Goal: Feedback & Contribution: Submit feedback/report problem

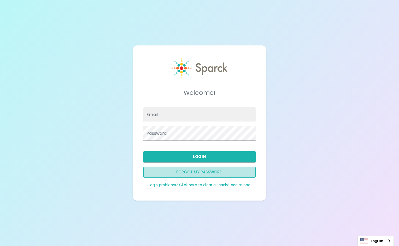
click at [199, 171] on button "Forgot my password" at bounding box center [199, 171] width 112 height 11
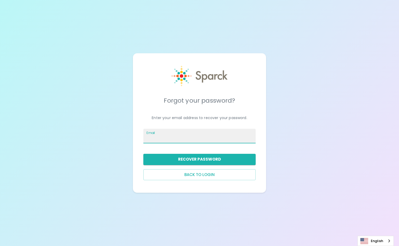
click at [183, 137] on input "Email" at bounding box center [199, 136] width 112 height 15
type input "[PERSON_NAME][EMAIL_ADDRESS][PERSON_NAME][DOMAIN_NAME]"
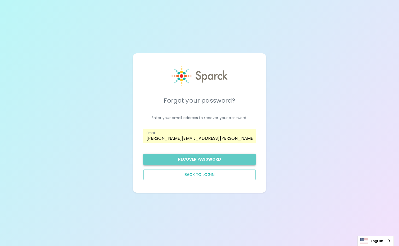
click at [189, 160] on button "Recover Password" at bounding box center [199, 159] width 112 height 11
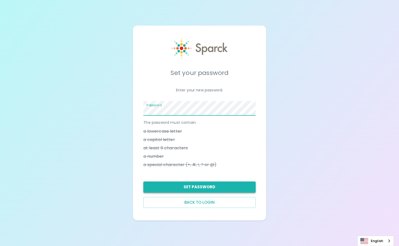
click at [198, 185] on button "Set Password" at bounding box center [199, 186] width 112 height 11
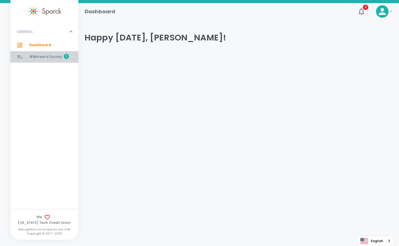
click at [37, 57] on span "#BeHeard Survey" at bounding box center [45, 56] width 33 height 5
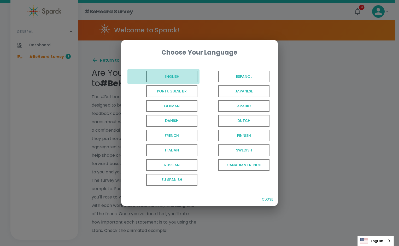
click at [178, 78] on span "English" at bounding box center [171, 77] width 51 height 12
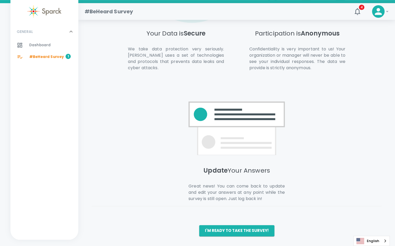
scroll to position [313, 0]
click at [224, 228] on button "I'm ready to take the survey!" at bounding box center [236, 230] width 75 height 11
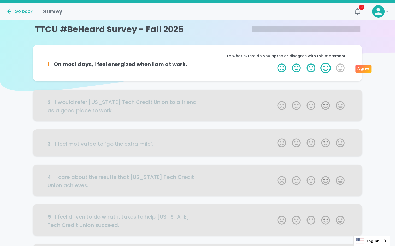
click at [325, 70] on label "4 Stars" at bounding box center [325, 68] width 15 height 10
click at [274, 63] on input "4 Stars" at bounding box center [274, 62] width 0 height 0
click at [327, 68] on label "4 Stars" at bounding box center [325, 68] width 15 height 10
click at [274, 63] on input "4 Stars" at bounding box center [274, 62] width 0 height 0
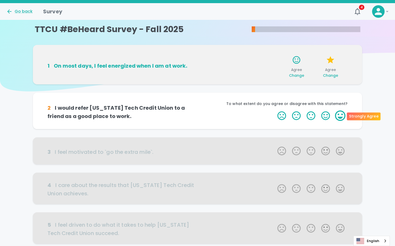
click at [340, 116] on label "5 Stars" at bounding box center [340, 115] width 15 height 10
click at [274, 110] on input "5 Stars" at bounding box center [274, 110] width 0 height 0
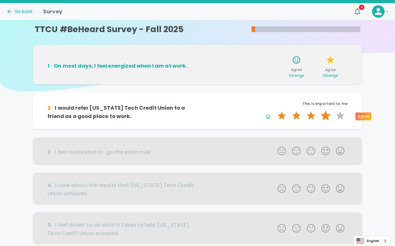
click at [327, 116] on label "4 Stars" at bounding box center [325, 115] width 15 height 10
click at [274, 110] on input "4 Stars" at bounding box center [274, 110] width 0 height 0
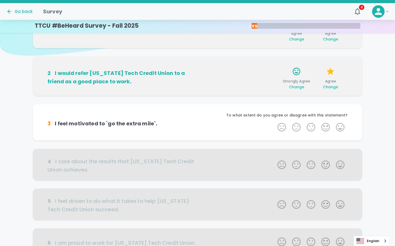
scroll to position [46, 0]
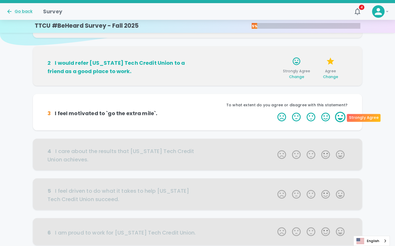
click at [339, 119] on label "5 Stars" at bounding box center [340, 117] width 15 height 10
click at [274, 112] on input "5 Stars" at bounding box center [274, 111] width 0 height 0
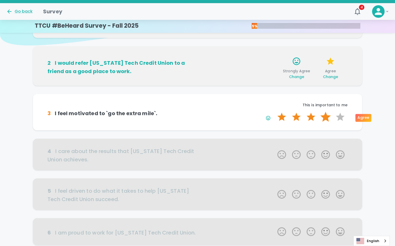
click at [326, 118] on label "4 Stars" at bounding box center [325, 117] width 15 height 10
click at [274, 112] on input "4 Stars" at bounding box center [274, 111] width 0 height 0
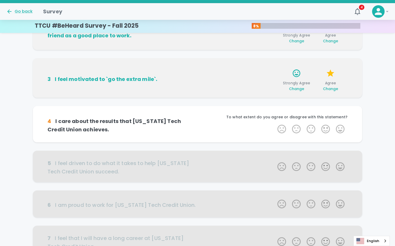
scroll to position [92, 0]
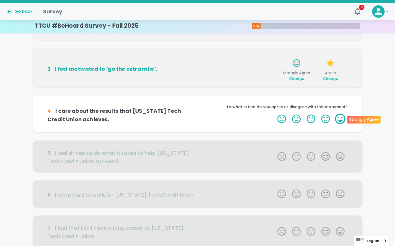
click at [340, 119] on label "5 Stars" at bounding box center [340, 119] width 15 height 10
click at [274, 114] on input "5 Stars" at bounding box center [274, 113] width 0 height 0
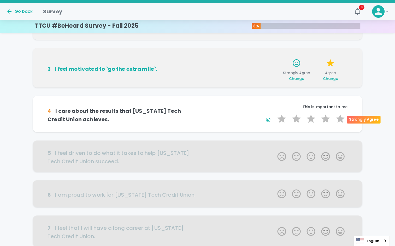
click at [340, 119] on label "5 Stars" at bounding box center [340, 119] width 15 height 10
click at [274, 114] on input "5 Stars" at bounding box center [274, 113] width 0 height 0
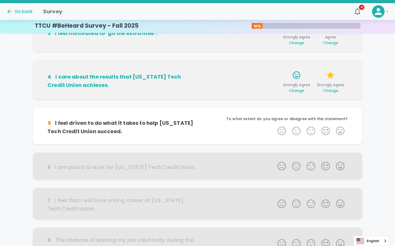
scroll to position [138, 0]
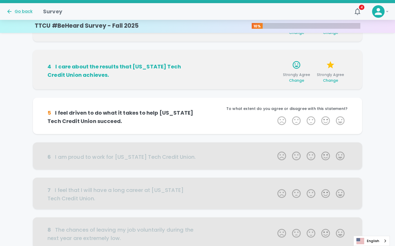
click at [340, 119] on label "5 Stars" at bounding box center [340, 120] width 15 height 10
click at [274, 115] on input "5 Stars" at bounding box center [274, 115] width 0 height 0
click at [340, 119] on label "5 Stars" at bounding box center [340, 120] width 15 height 10
click at [274, 115] on input "5 Stars" at bounding box center [274, 115] width 0 height 0
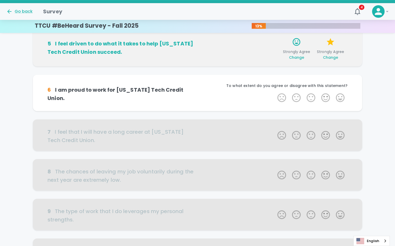
scroll to position [208, 0]
click at [341, 98] on label "5 Stars" at bounding box center [340, 98] width 15 height 10
click at [274, 93] on input "5 Stars" at bounding box center [274, 92] width 0 height 0
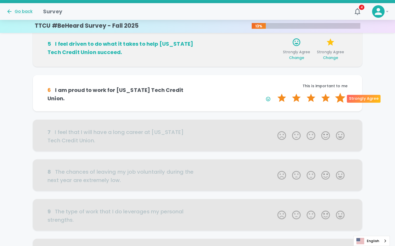
click at [338, 100] on label "5 Stars" at bounding box center [340, 98] width 15 height 10
click at [274, 93] on input "5 Stars" at bounding box center [274, 92] width 0 height 0
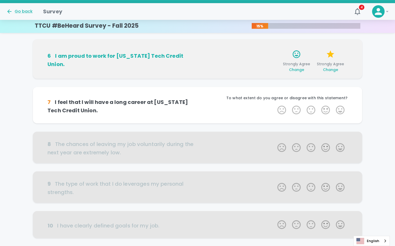
scroll to position [254, 0]
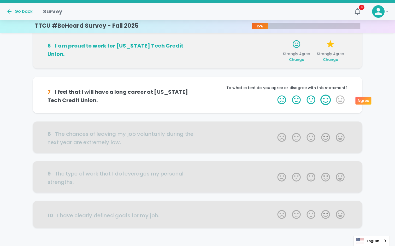
click at [326, 98] on label "4 Stars" at bounding box center [325, 99] width 15 height 10
click at [274, 94] on input "4 Stars" at bounding box center [274, 94] width 0 height 0
click at [326, 99] on label "4 Stars" at bounding box center [325, 99] width 15 height 10
click at [274, 94] on input "4 Stars" at bounding box center [274, 94] width 0 height 0
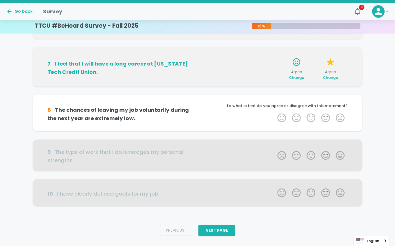
scroll to position [286, 0]
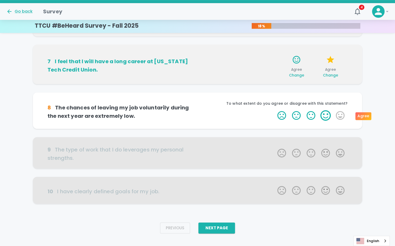
click at [326, 119] on label "4 Stars" at bounding box center [325, 115] width 15 height 10
click at [274, 110] on input "4 Stars" at bounding box center [274, 110] width 0 height 0
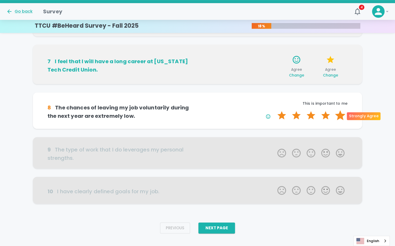
click at [338, 119] on label "5 Stars" at bounding box center [340, 115] width 15 height 10
click at [274, 110] on input "5 Stars" at bounding box center [274, 110] width 0 height 0
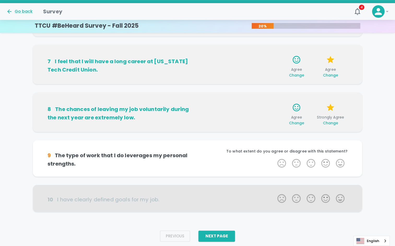
scroll to position [294, 0]
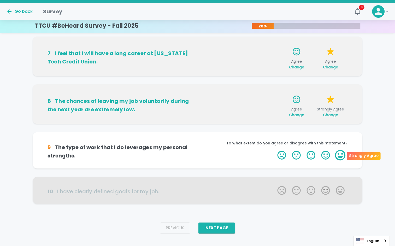
click at [342, 154] on label "5 Stars" at bounding box center [340, 155] width 15 height 10
click at [274, 150] on input "5 Stars" at bounding box center [274, 150] width 0 height 0
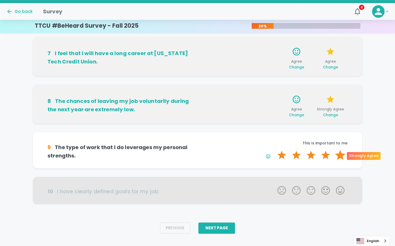
click at [342, 155] on label "5 Stars" at bounding box center [340, 155] width 15 height 10
click at [274, 150] on input "5 Stars" at bounding box center [274, 150] width 0 height 0
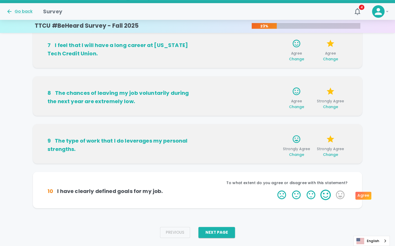
click at [324, 195] on label "4 Stars" at bounding box center [325, 194] width 15 height 10
click at [274, 189] on input "4 Stars" at bounding box center [274, 189] width 0 height 0
click at [310, 194] on label "3 Stars" at bounding box center [310, 194] width 15 height 10
click at [274, 189] on input "3 Stars" at bounding box center [274, 189] width 0 height 0
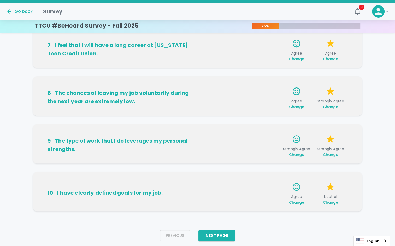
scroll to position [315, 0]
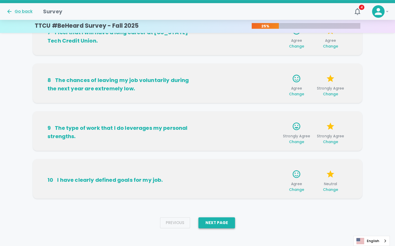
click at [222, 221] on button "Next Page" at bounding box center [216, 222] width 37 height 11
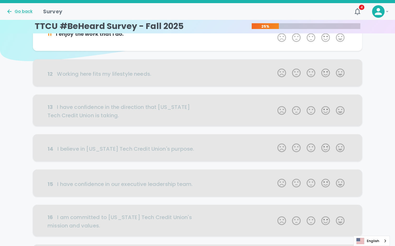
scroll to position [0, 0]
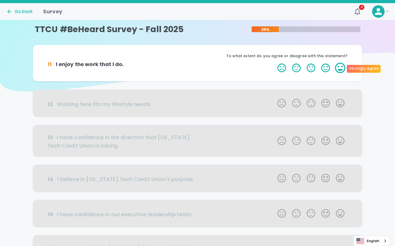
click at [338, 69] on label "5 Stars" at bounding box center [340, 68] width 15 height 10
click at [274, 63] on input "5 Stars" at bounding box center [274, 62] width 0 height 0
click at [339, 70] on label "5 Stars" at bounding box center [340, 68] width 15 height 10
click at [274, 63] on input "5 Stars" at bounding box center [274, 62] width 0 height 0
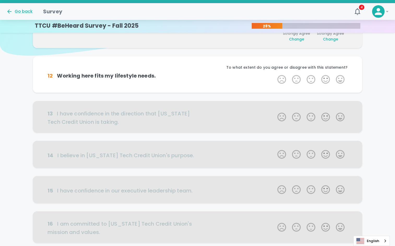
scroll to position [46, 0]
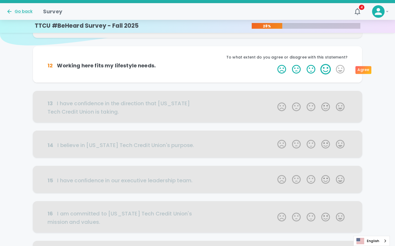
click at [326, 71] on label "4 Stars" at bounding box center [325, 69] width 15 height 10
click at [274, 64] on input "4 Stars" at bounding box center [274, 64] width 0 height 0
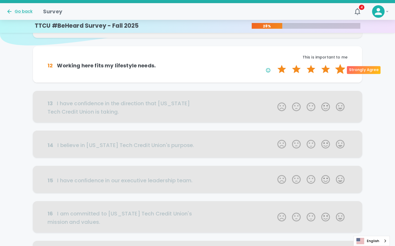
click at [339, 70] on label "5 Stars" at bounding box center [340, 69] width 15 height 10
click at [274, 64] on input "5 Stars" at bounding box center [274, 64] width 0 height 0
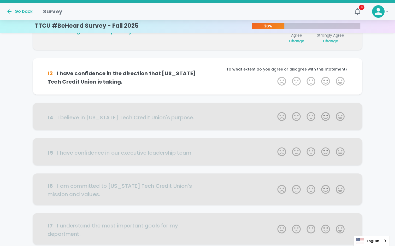
scroll to position [92, 0]
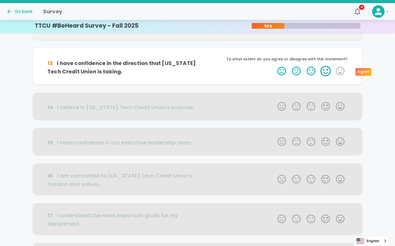
click at [326, 73] on label "4 Stars" at bounding box center [325, 71] width 15 height 10
click at [274, 66] on input "4 Stars" at bounding box center [274, 66] width 0 height 0
click at [327, 73] on label "4 Stars" at bounding box center [325, 71] width 15 height 10
click at [274, 66] on input "4 Stars" at bounding box center [274, 66] width 0 height 0
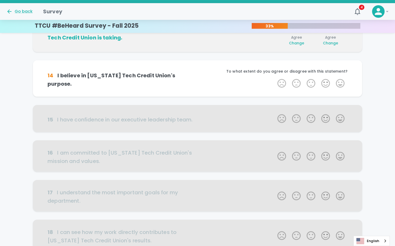
scroll to position [138, 0]
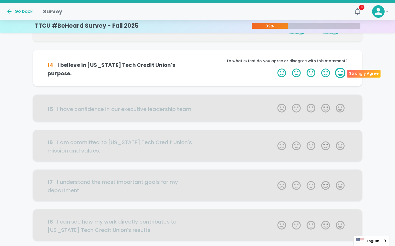
click at [339, 74] on label "5 Stars" at bounding box center [340, 73] width 15 height 10
click at [274, 68] on input "5 Stars" at bounding box center [274, 67] width 0 height 0
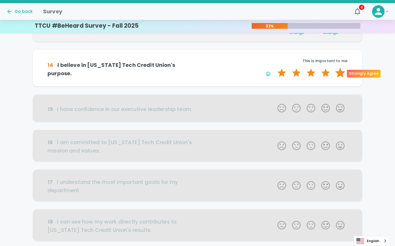
click at [337, 74] on label "5 Stars" at bounding box center [340, 73] width 15 height 10
click at [274, 68] on input "5 Stars" at bounding box center [274, 67] width 0 height 0
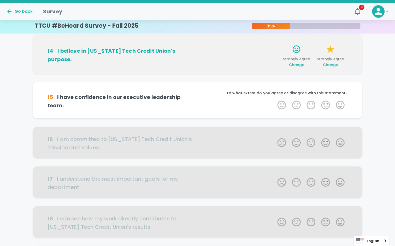
scroll to position [184, 0]
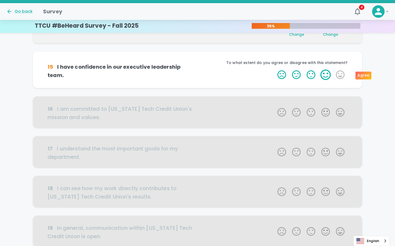
click at [325, 74] on label "4 Stars" at bounding box center [325, 74] width 15 height 10
click at [274, 69] on input "4 Stars" at bounding box center [274, 69] width 0 height 0
click at [325, 74] on label "4 Stars" at bounding box center [325, 74] width 15 height 10
click at [274, 69] on input "4 Stars" at bounding box center [274, 69] width 0 height 0
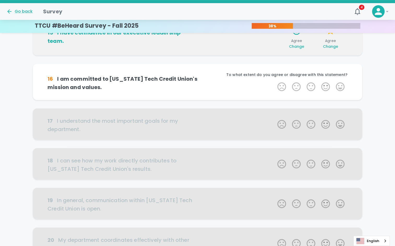
scroll to position [230, 0]
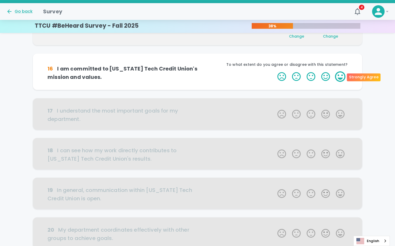
click at [341, 75] on label "5 Stars" at bounding box center [340, 76] width 15 height 10
click at [274, 71] on input "5 Stars" at bounding box center [274, 71] width 0 height 0
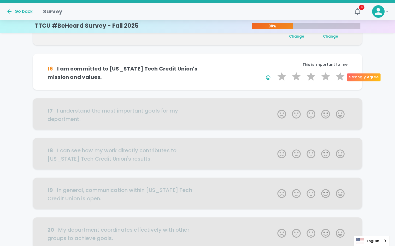
click at [341, 75] on label "5 Stars" at bounding box center [340, 76] width 15 height 10
click at [274, 71] on input "5 Stars" at bounding box center [274, 71] width 0 height 0
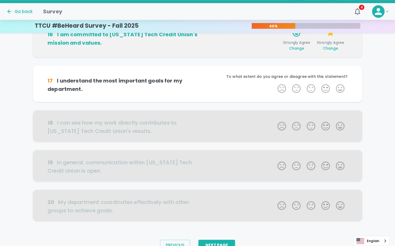
scroll to position [276, 0]
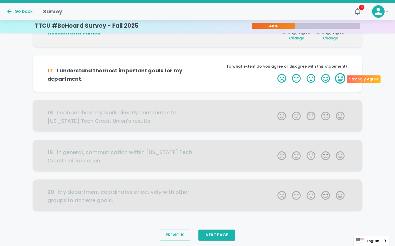
click at [340, 79] on label "5 Stars" at bounding box center [340, 78] width 15 height 10
click at [274, 73] on input "5 Stars" at bounding box center [274, 73] width 0 height 0
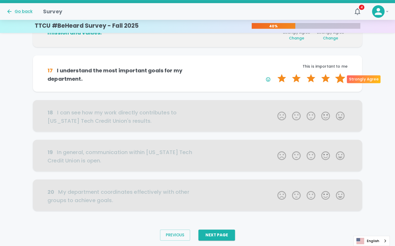
click at [340, 79] on label "5 Stars" at bounding box center [340, 78] width 15 height 10
click at [274, 73] on input "5 Stars" at bounding box center [274, 73] width 0 height 0
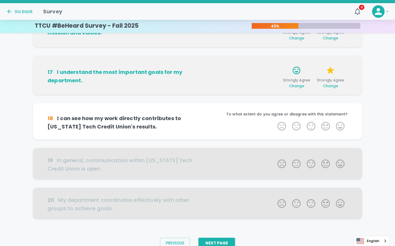
scroll to position [291, 0]
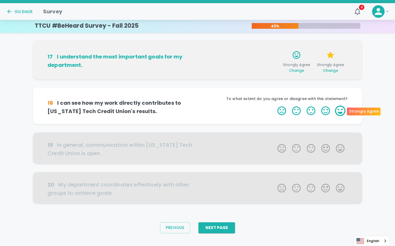
click at [340, 111] on label "5 Stars" at bounding box center [340, 110] width 15 height 10
click at [274, 105] on input "5 Stars" at bounding box center [274, 105] width 0 height 0
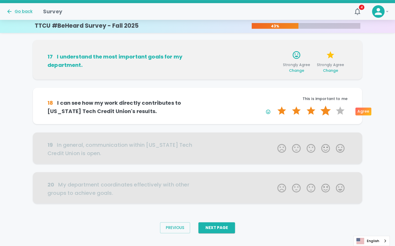
click at [324, 112] on label "4 Stars" at bounding box center [325, 110] width 15 height 10
click at [274, 105] on input "4 Stars" at bounding box center [274, 105] width 0 height 0
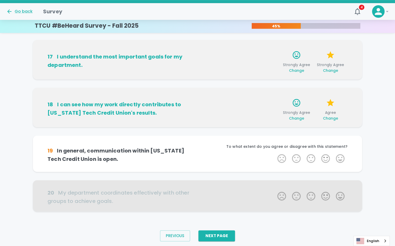
scroll to position [299, 0]
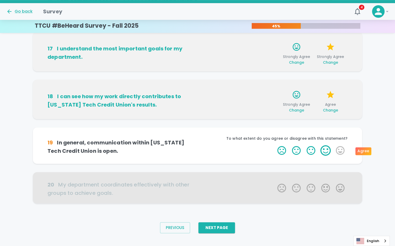
click at [328, 152] on label "4 Stars" at bounding box center [325, 150] width 15 height 10
click at [274, 145] on input "4 Stars" at bounding box center [274, 145] width 0 height 0
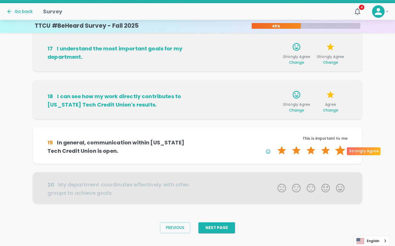
click at [340, 151] on label "5 Stars" at bounding box center [340, 150] width 15 height 10
click at [274, 145] on input "5 Stars" at bounding box center [274, 145] width 0 height 0
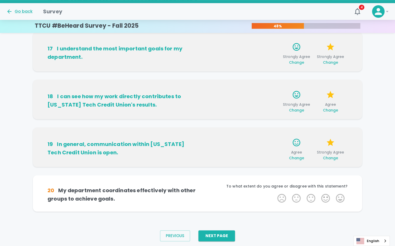
scroll to position [307, 0]
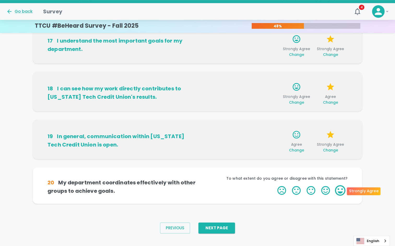
click at [337, 190] on label "5 Stars" at bounding box center [340, 190] width 15 height 10
click at [274, 185] on input "5 Stars" at bounding box center [274, 185] width 0 height 0
click at [337, 190] on label "5 Stars" at bounding box center [340, 190] width 15 height 10
click at [274, 185] on input "5 Stars" at bounding box center [274, 185] width 0 height 0
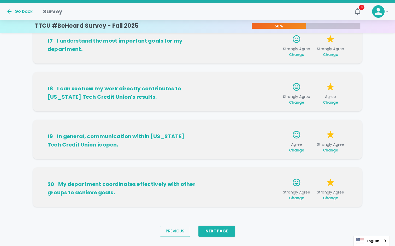
scroll to position [315, 0]
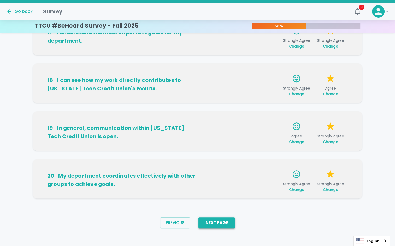
click at [224, 220] on button "Next Page" at bounding box center [216, 222] width 37 height 11
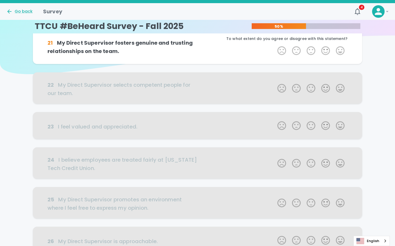
scroll to position [0, 0]
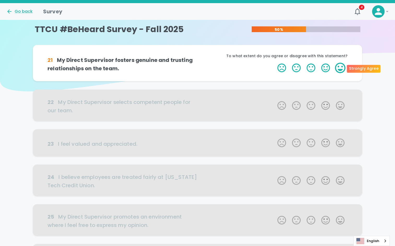
click at [341, 69] on label "5 Stars" at bounding box center [340, 68] width 15 height 10
click at [274, 63] on input "5 Stars" at bounding box center [274, 62] width 0 height 0
click at [341, 69] on label "5 Stars" at bounding box center [340, 68] width 15 height 10
click at [274, 63] on input "5 Stars" at bounding box center [274, 62] width 0 height 0
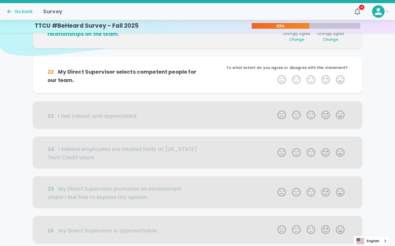
scroll to position [46, 0]
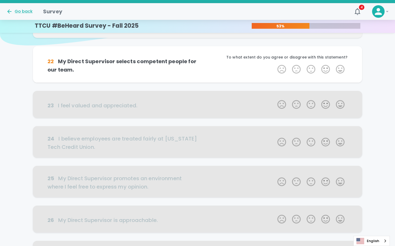
click at [341, 69] on label "5 Stars" at bounding box center [340, 69] width 15 height 10
click at [274, 64] on input "5 Stars" at bounding box center [274, 64] width 0 height 0
click at [341, 69] on label "5 Stars" at bounding box center [340, 69] width 15 height 10
click at [274, 64] on input "5 Stars" at bounding box center [274, 64] width 0 height 0
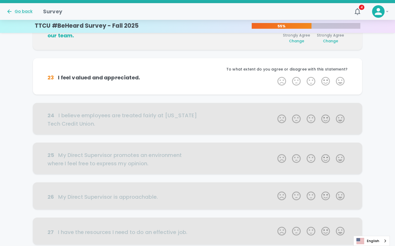
scroll to position [92, 0]
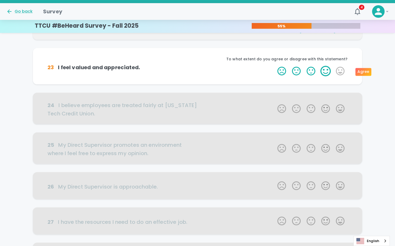
click at [323, 73] on label "4 Stars" at bounding box center [325, 71] width 15 height 10
click at [274, 66] on input "4 Stars" at bounding box center [274, 66] width 0 height 0
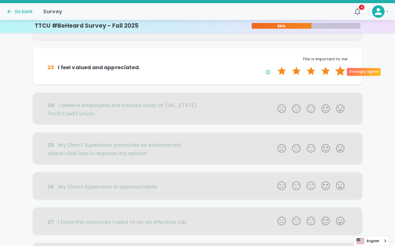
click at [341, 71] on label "5 Stars" at bounding box center [340, 71] width 15 height 10
click at [274, 66] on input "5 Stars" at bounding box center [274, 66] width 0 height 0
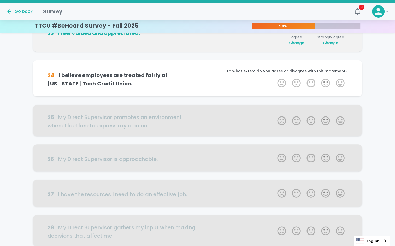
scroll to position [138, 0]
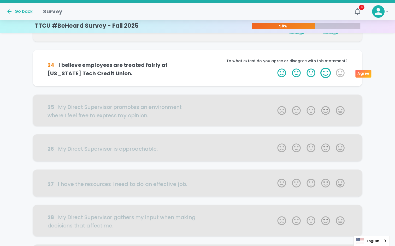
click at [324, 75] on label "4 Stars" at bounding box center [325, 73] width 15 height 10
click at [274, 68] on input "4 Stars" at bounding box center [274, 67] width 0 height 0
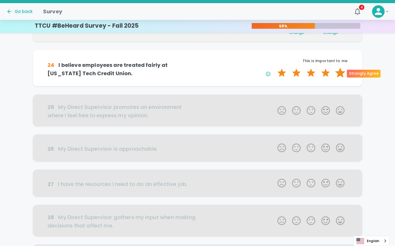
click at [340, 73] on label "5 Stars" at bounding box center [340, 73] width 15 height 10
click at [274, 68] on input "5 Stars" at bounding box center [274, 67] width 0 height 0
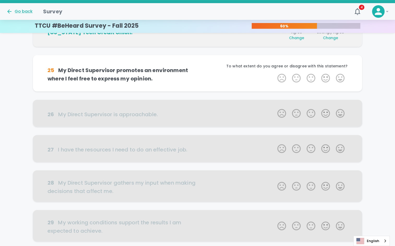
scroll to position [184, 0]
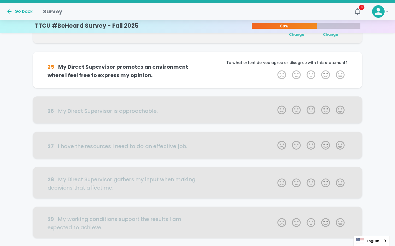
click at [340, 73] on label "5 Stars" at bounding box center [340, 74] width 15 height 10
click at [274, 69] on input "5 Stars" at bounding box center [274, 69] width 0 height 0
click at [340, 73] on label "5 Stars" at bounding box center [340, 74] width 15 height 10
click at [274, 69] on input "5 Stars" at bounding box center [274, 69] width 0 height 0
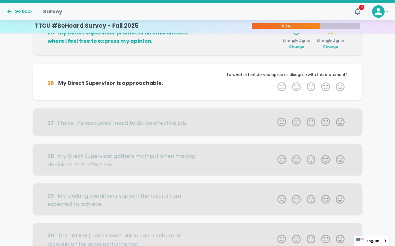
scroll to position [230, 0]
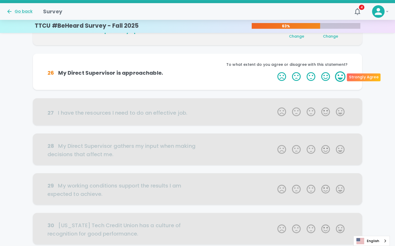
click at [340, 74] on label "5 Stars" at bounding box center [340, 76] width 15 height 10
click at [274, 71] on input "5 Stars" at bounding box center [274, 71] width 0 height 0
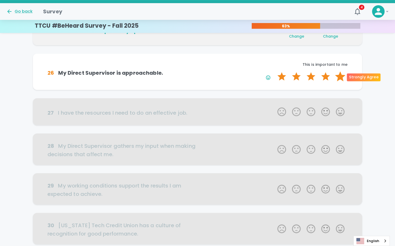
click at [340, 74] on label "5 Stars" at bounding box center [340, 76] width 15 height 10
click at [274, 71] on input "5 Stars" at bounding box center [274, 71] width 0 height 0
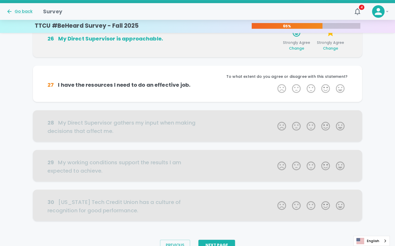
scroll to position [276, 0]
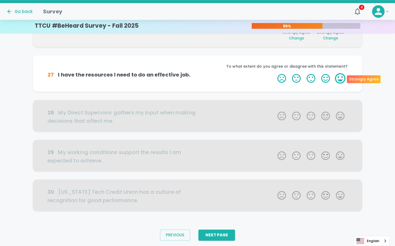
click at [338, 80] on label "5 Stars" at bounding box center [340, 78] width 15 height 10
click at [274, 73] on input "5 Stars" at bounding box center [274, 73] width 0 height 0
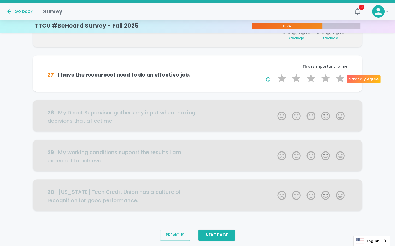
click at [338, 80] on label "5 Stars" at bounding box center [340, 78] width 15 height 10
click at [274, 73] on input "5 Stars" at bounding box center [274, 73] width 0 height 0
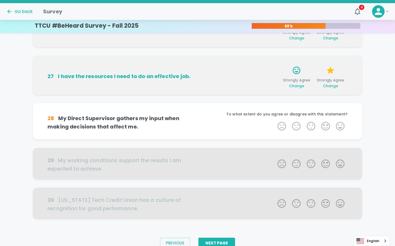
scroll to position [291, 0]
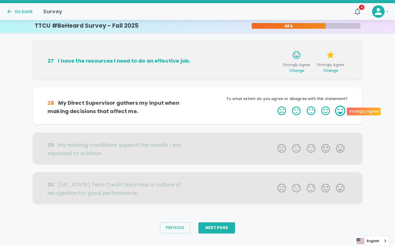
click at [338, 108] on label "5 Stars" at bounding box center [340, 110] width 15 height 10
click at [274, 105] on input "5 Stars" at bounding box center [274, 105] width 0 height 0
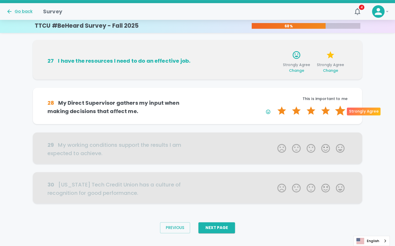
click at [340, 110] on label "5 Stars" at bounding box center [340, 110] width 15 height 10
click at [274, 105] on input "5 Stars" at bounding box center [274, 105] width 0 height 0
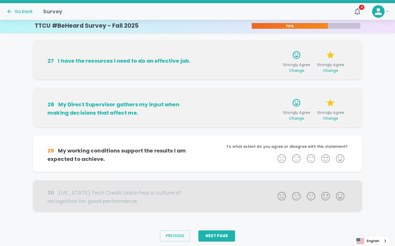
scroll to position [299, 0]
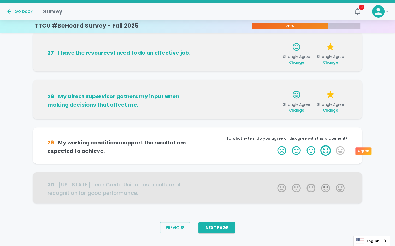
click at [323, 150] on label "4 Stars" at bounding box center [325, 150] width 15 height 10
click at [274, 145] on input "4 Stars" at bounding box center [274, 145] width 0 height 0
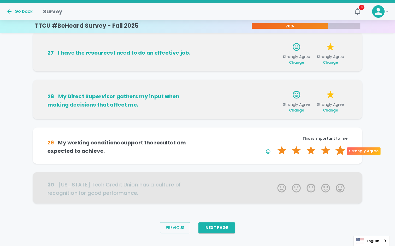
click at [339, 150] on label "5 Stars" at bounding box center [340, 150] width 15 height 10
click at [274, 145] on input "5 Stars" at bounding box center [274, 145] width 0 height 0
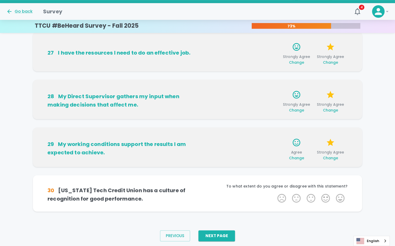
scroll to position [307, 0]
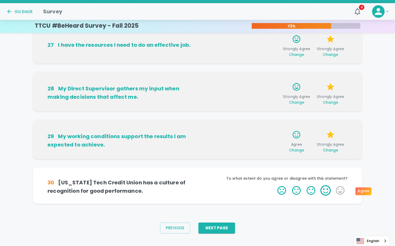
click at [326, 190] on label "4 Stars" at bounding box center [325, 190] width 15 height 10
click at [274, 185] on input "4 Stars" at bounding box center [274, 185] width 0 height 0
click at [326, 190] on label "4 Stars" at bounding box center [325, 190] width 15 height 10
click at [274, 185] on input "4 Stars" at bounding box center [274, 185] width 0 height 0
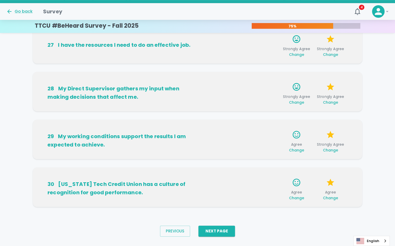
scroll to position [315, 0]
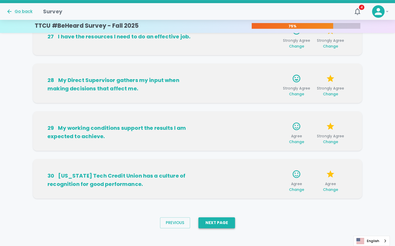
click at [223, 221] on button "Next Page" at bounding box center [216, 222] width 37 height 11
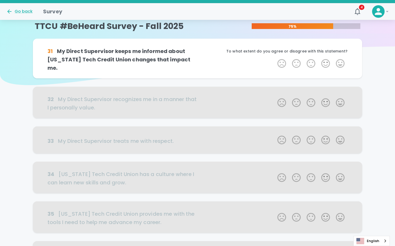
scroll to position [0, 0]
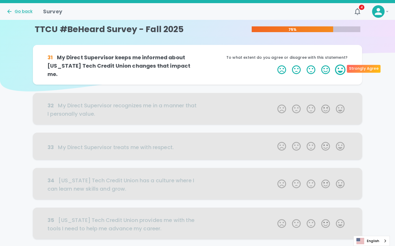
click at [338, 69] on label "5 Stars" at bounding box center [340, 69] width 15 height 10
click at [274, 64] on input "5 Stars" at bounding box center [274, 64] width 0 height 0
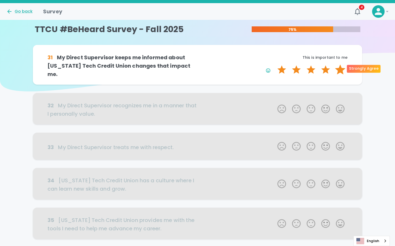
click at [339, 68] on label "5 Stars" at bounding box center [340, 69] width 15 height 10
click at [274, 64] on input "5 Stars" at bounding box center [274, 64] width 0 height 0
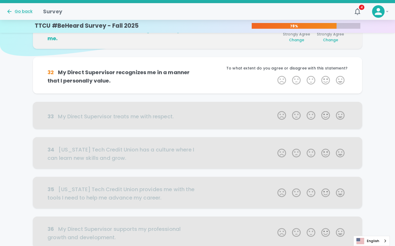
scroll to position [46, 0]
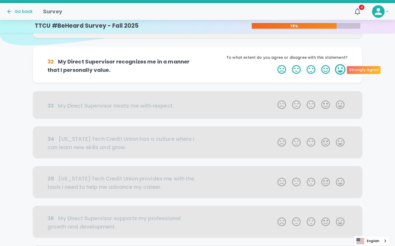
click at [340, 71] on label "5 Stars" at bounding box center [340, 69] width 15 height 10
click at [274, 64] on input "5 Stars" at bounding box center [274, 64] width 0 height 0
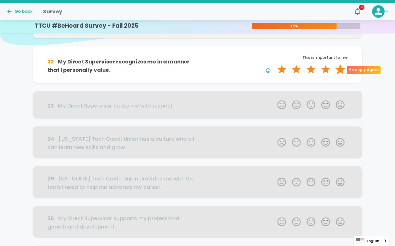
click at [340, 70] on label "5 Stars" at bounding box center [340, 69] width 15 height 10
click at [274, 64] on input "5 Stars" at bounding box center [274, 64] width 0 height 0
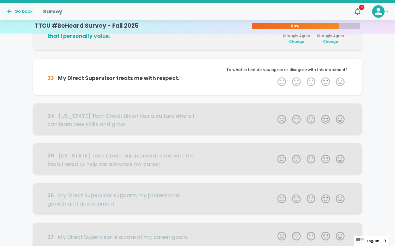
scroll to position [92, 0]
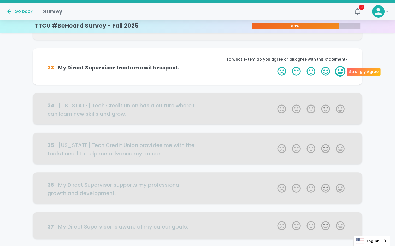
click at [340, 68] on label "5 Stars" at bounding box center [340, 71] width 15 height 10
click at [274, 66] on input "5 Stars" at bounding box center [274, 66] width 0 height 0
click at [340, 69] on label "5 Stars" at bounding box center [340, 71] width 15 height 10
click at [274, 66] on input "5 Stars" at bounding box center [274, 66] width 0 height 0
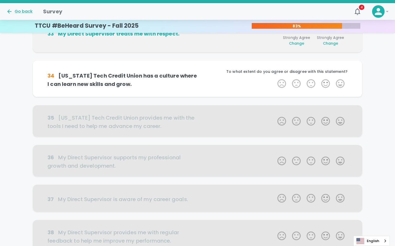
scroll to position [138, 0]
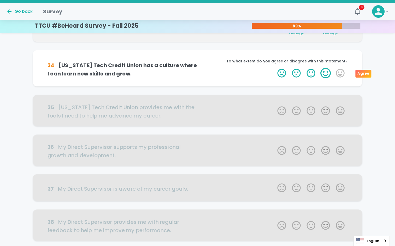
click at [328, 75] on label "4 Stars" at bounding box center [325, 73] width 15 height 10
click at [274, 68] on input "4 Stars" at bounding box center [274, 68] width 0 height 0
click at [326, 74] on label "4 Stars" at bounding box center [325, 73] width 15 height 10
click at [274, 68] on input "4 Stars" at bounding box center [274, 68] width 0 height 0
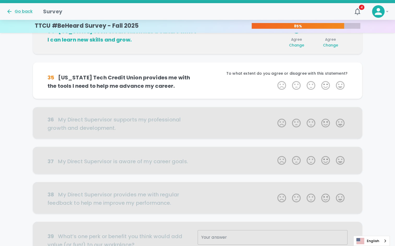
scroll to position [184, 0]
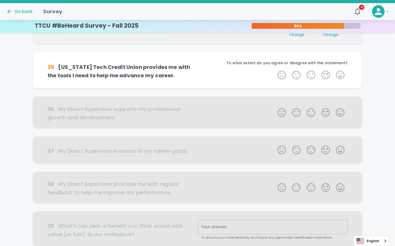
click at [326, 74] on label "4 Stars" at bounding box center [325, 75] width 15 height 10
click at [274, 70] on input "4 Stars" at bounding box center [274, 69] width 0 height 0
click at [326, 74] on label "4 Stars" at bounding box center [325, 75] width 15 height 10
click at [274, 70] on input "4 Stars" at bounding box center [274, 69] width 0 height 0
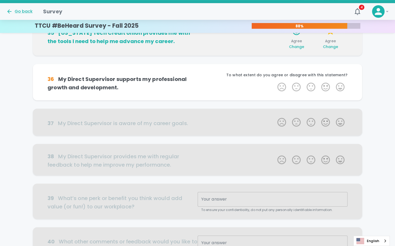
scroll to position [230, 0]
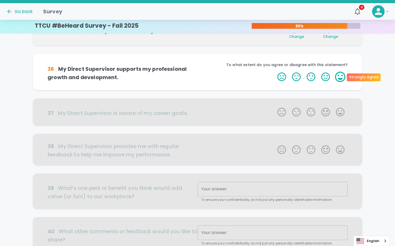
click at [338, 78] on label "5 Stars" at bounding box center [340, 77] width 15 height 10
click at [274, 72] on input "5 Stars" at bounding box center [274, 71] width 0 height 0
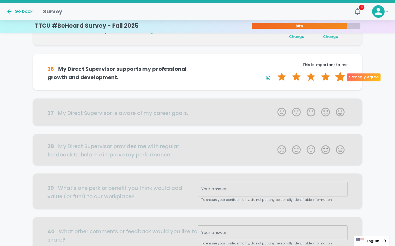
click at [340, 78] on label "5 Stars" at bounding box center [340, 77] width 15 height 10
click at [274, 72] on input "5 Stars" at bounding box center [274, 71] width 0 height 0
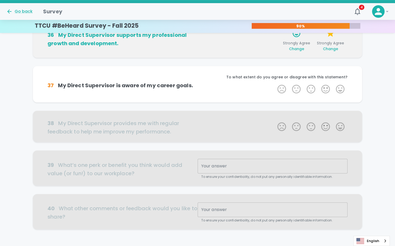
scroll to position [276, 0]
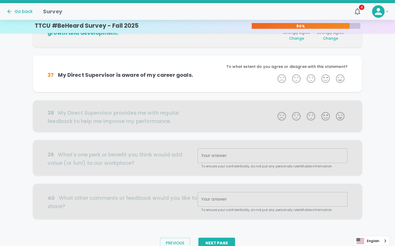
click at [340, 78] on label "5 Stars" at bounding box center [340, 78] width 15 height 10
click at [274, 73] on input "5 Stars" at bounding box center [274, 73] width 0 height 0
click at [340, 78] on label "5 Stars" at bounding box center [340, 78] width 15 height 10
click at [274, 73] on input "5 Stars" at bounding box center [274, 73] width 0 height 0
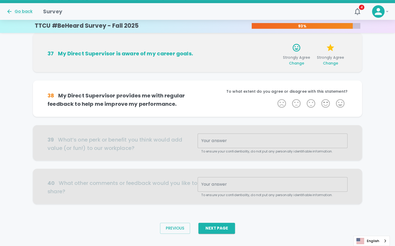
scroll to position [299, 0]
click at [338, 103] on label "5 Stars" at bounding box center [340, 103] width 15 height 10
click at [274, 98] on input "5 Stars" at bounding box center [274, 98] width 0 height 0
click at [341, 103] on label "5 Stars" at bounding box center [340, 103] width 15 height 10
click at [274, 98] on input "5 Stars" at bounding box center [274, 98] width 0 height 0
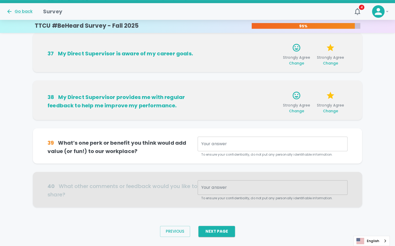
scroll to position [307, 0]
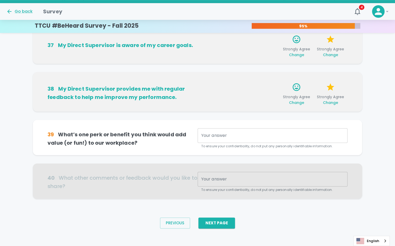
click at [247, 138] on textarea "Your answer" at bounding box center [272, 136] width 142 height 6
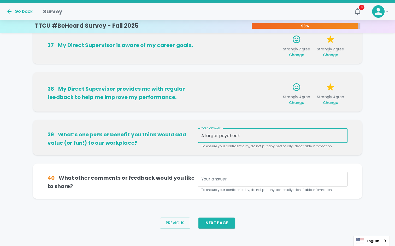
type textarea "A larger paycheck"
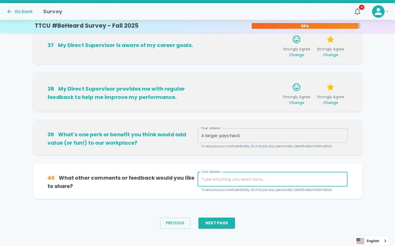
click at [246, 178] on textarea "Your answer" at bounding box center [272, 179] width 142 height 6
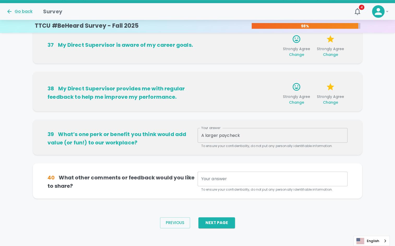
scroll to position [310, 0]
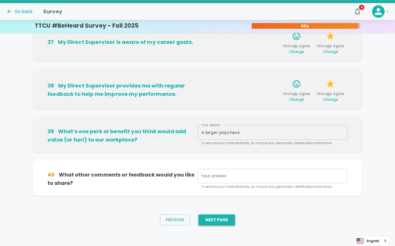
click at [211, 219] on button "Next Page" at bounding box center [216, 219] width 37 height 11
click at [237, 174] on textarea "Your answer" at bounding box center [272, 176] width 142 height 6
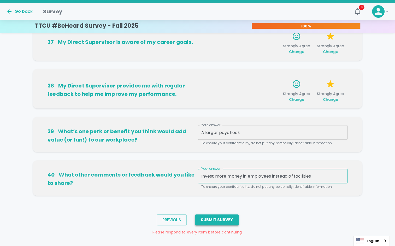
type textarea "Invest more money in employees instead of facilities"
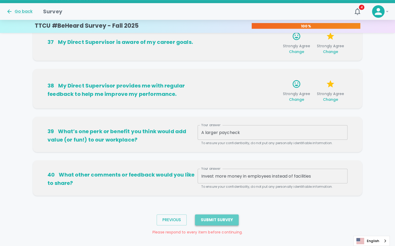
click at [219, 218] on button "Submit Survey" at bounding box center [217, 219] width 44 height 11
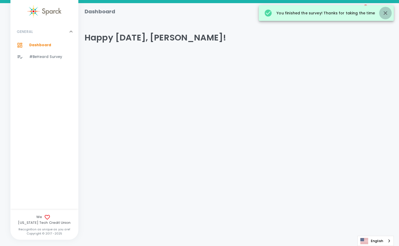
click at [387, 14] on icon "button" at bounding box center [385, 13] width 6 height 6
